Goal: Task Accomplishment & Management: Manage account settings

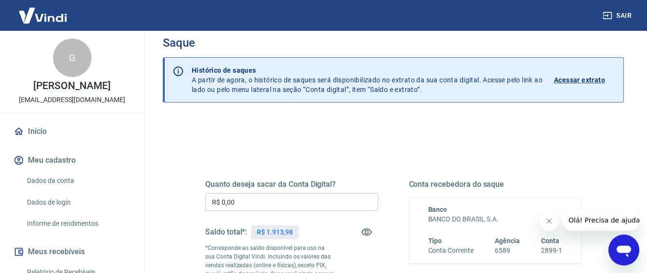
scroll to position [12, 0]
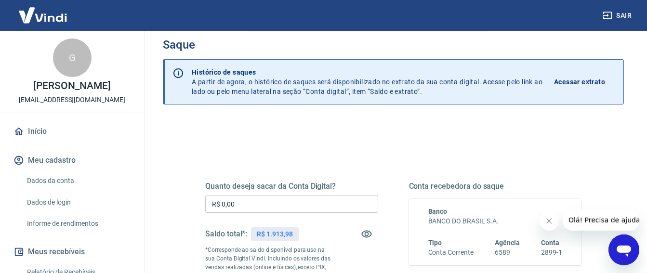
click at [568, 80] on p "Acessar extrato" at bounding box center [579, 82] width 51 height 10
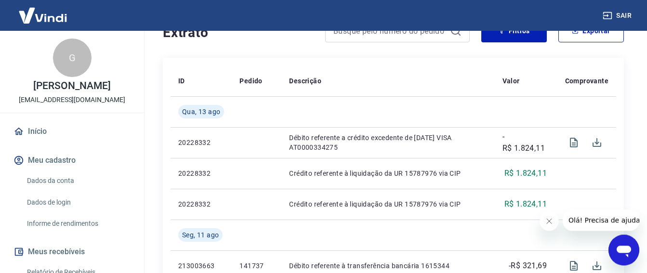
scroll to position [224, 0]
